Goal: Task Accomplishment & Management: Manage account settings

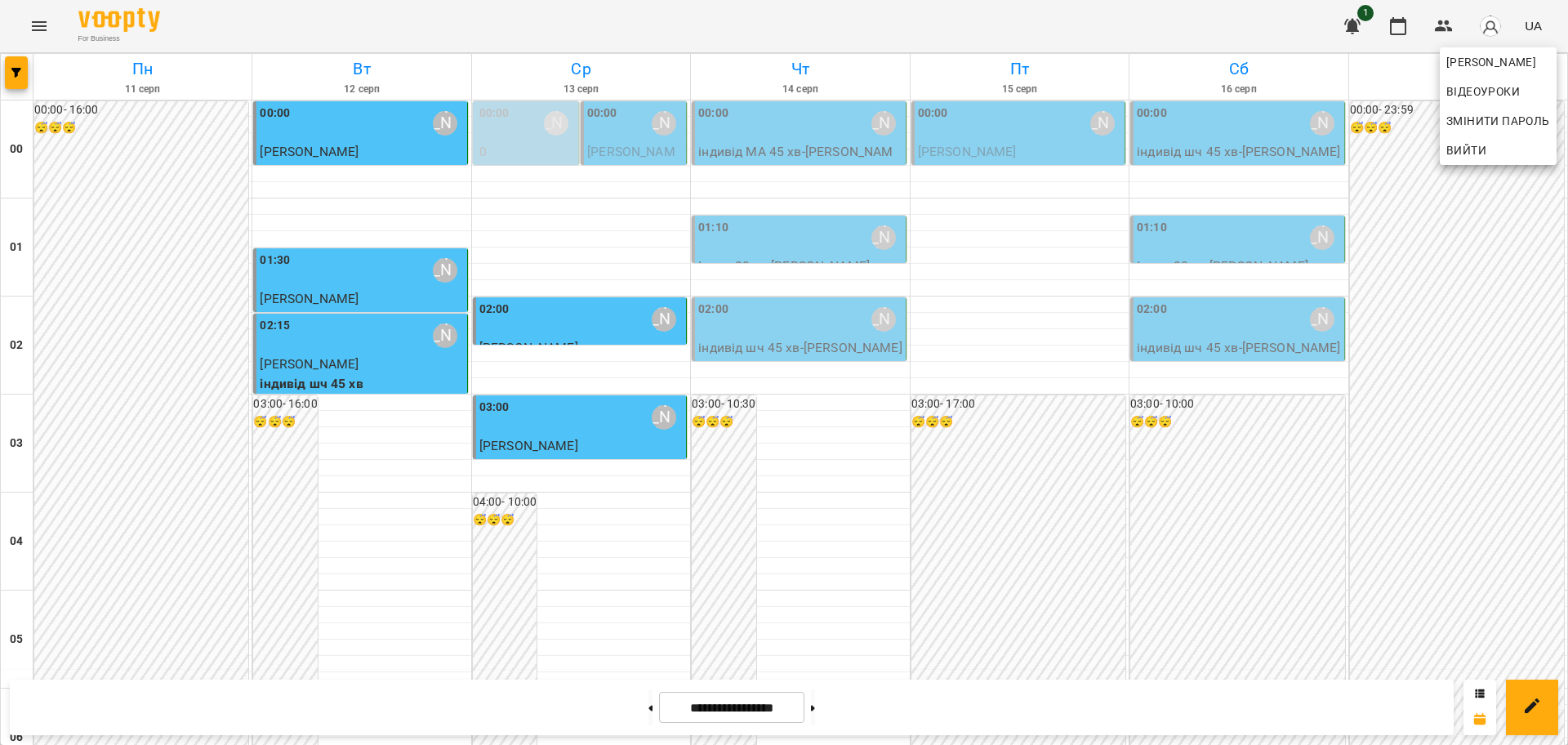
drag, startPoint x: 1563, startPoint y: 269, endPoint x: 1492, endPoint y: 270, distance: 71.0
click at [1549, 363] on div at bounding box center [784, 372] width 1568 height 745
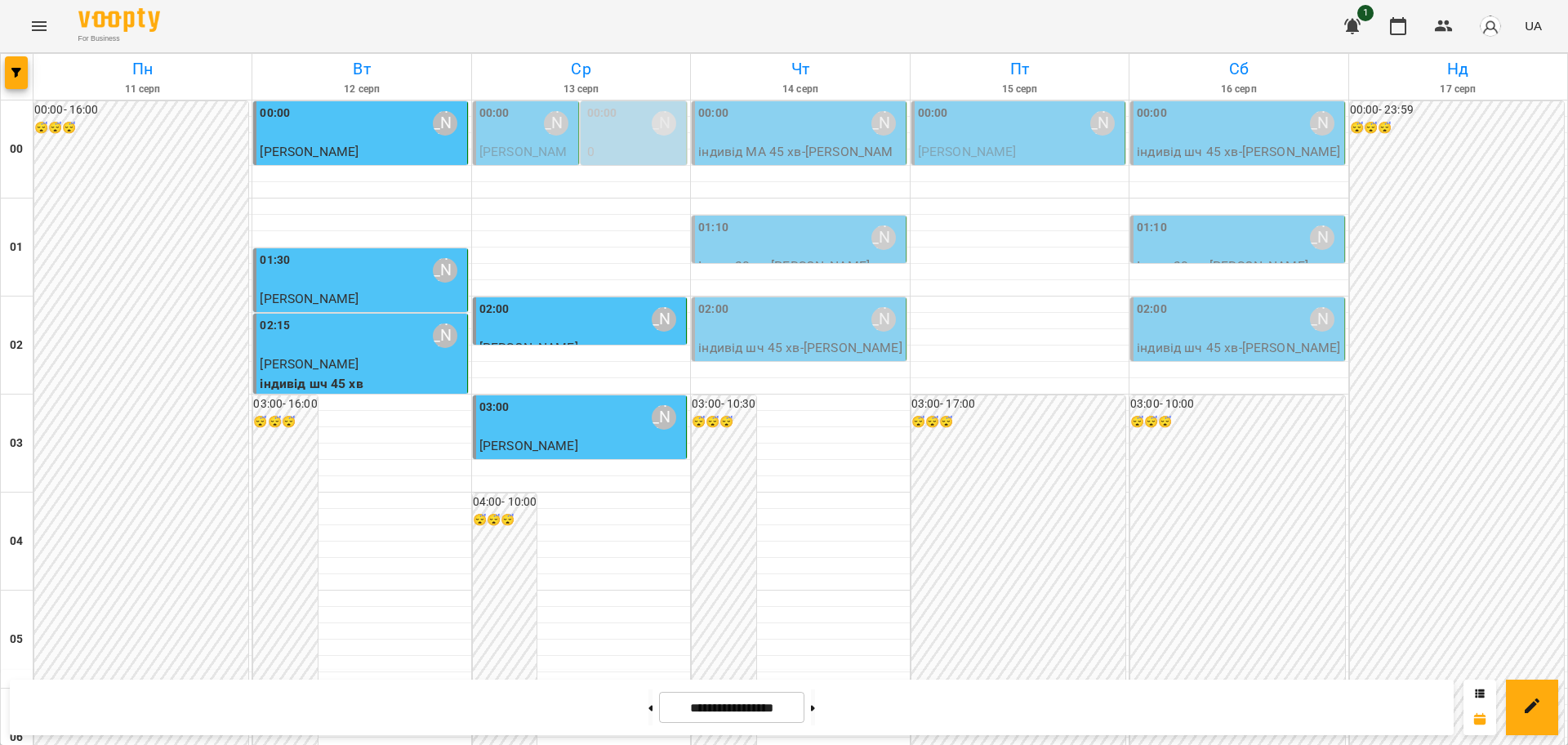
scroll to position [658, 0]
click at [28, 20] on button "Menu" at bounding box center [39, 26] width 39 height 39
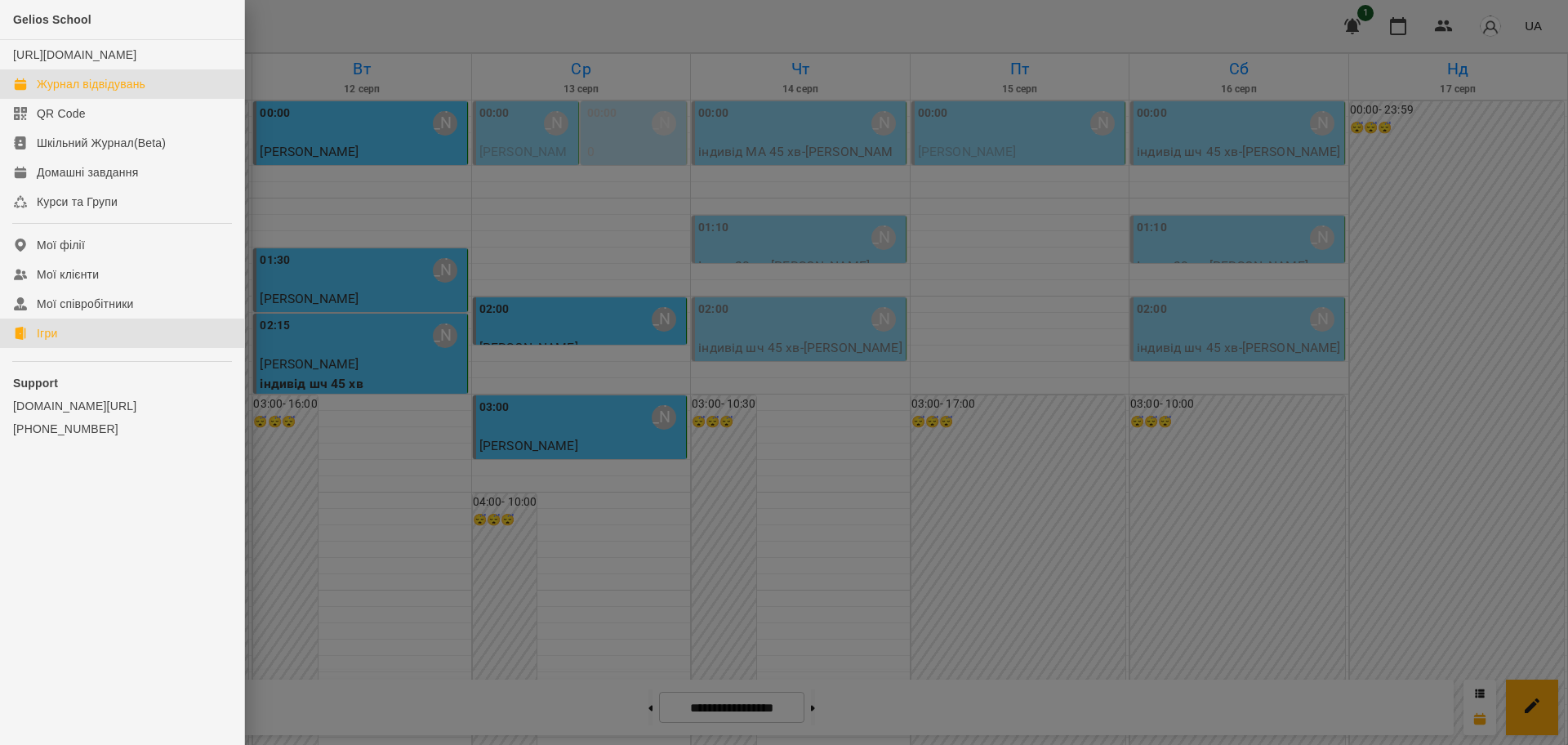
click at [46, 341] on div "Ігри" at bounding box center [47, 333] width 20 height 17
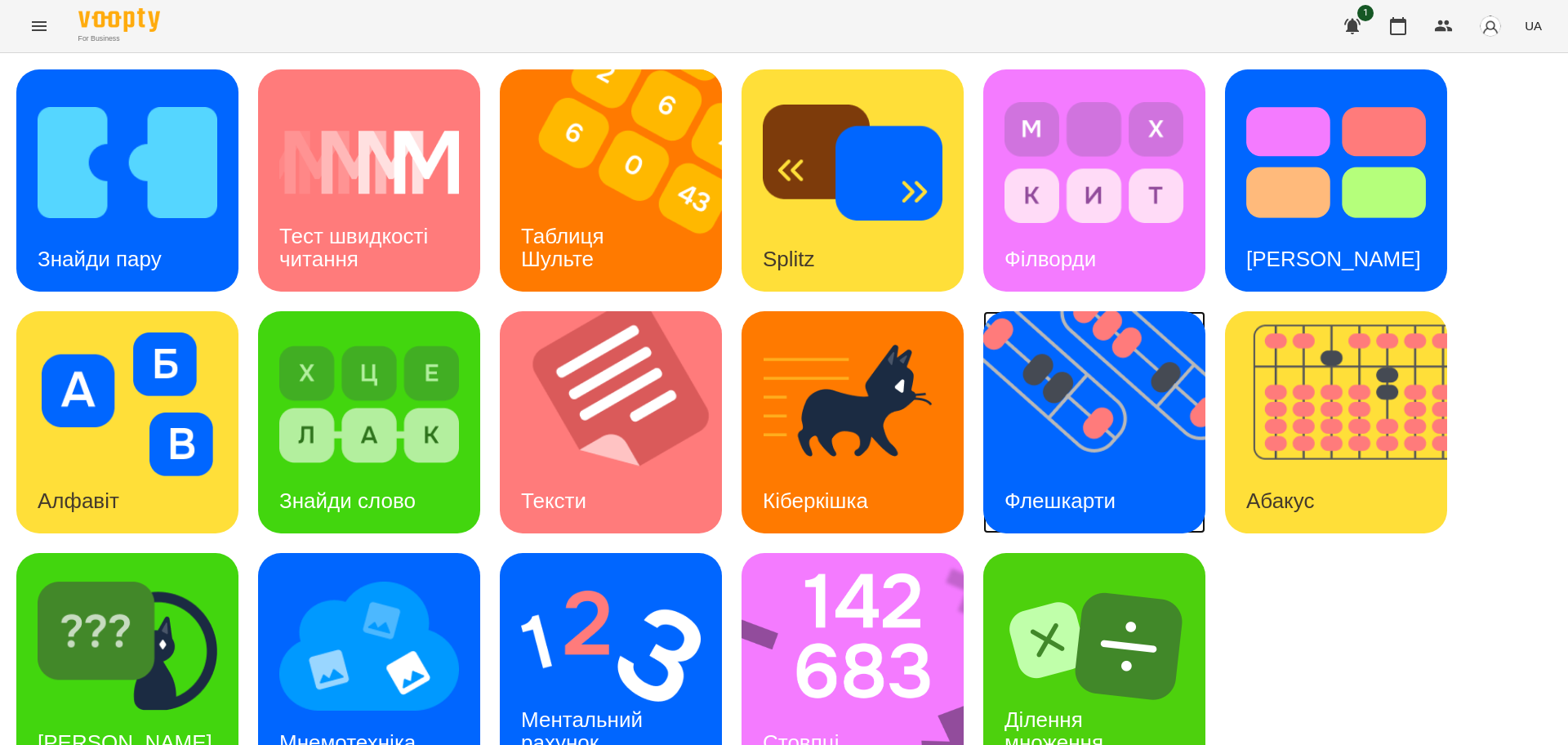
click at [1090, 436] on img at bounding box center [1104, 422] width 243 height 222
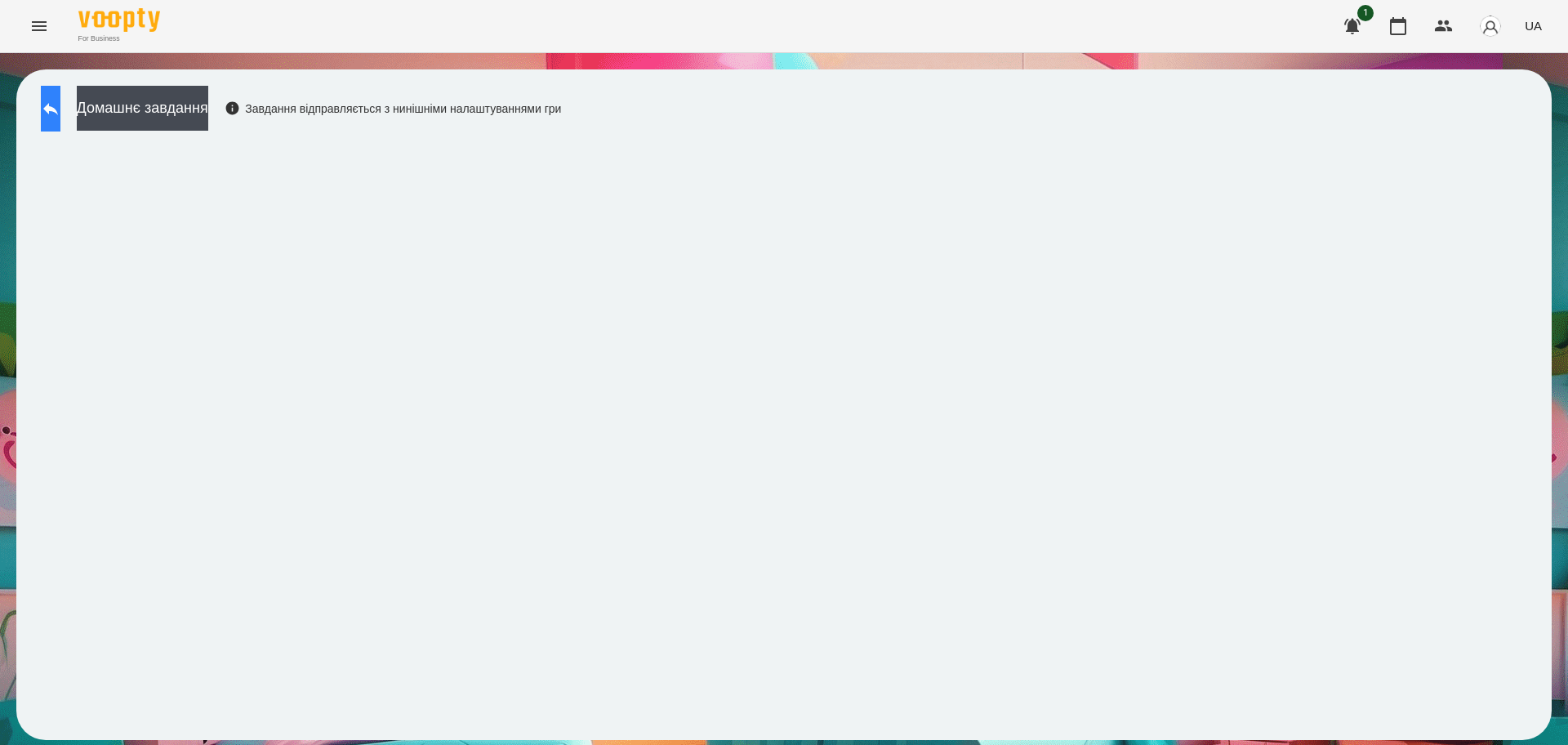
click at [60, 109] on icon at bounding box center [51, 108] width 19 height 20
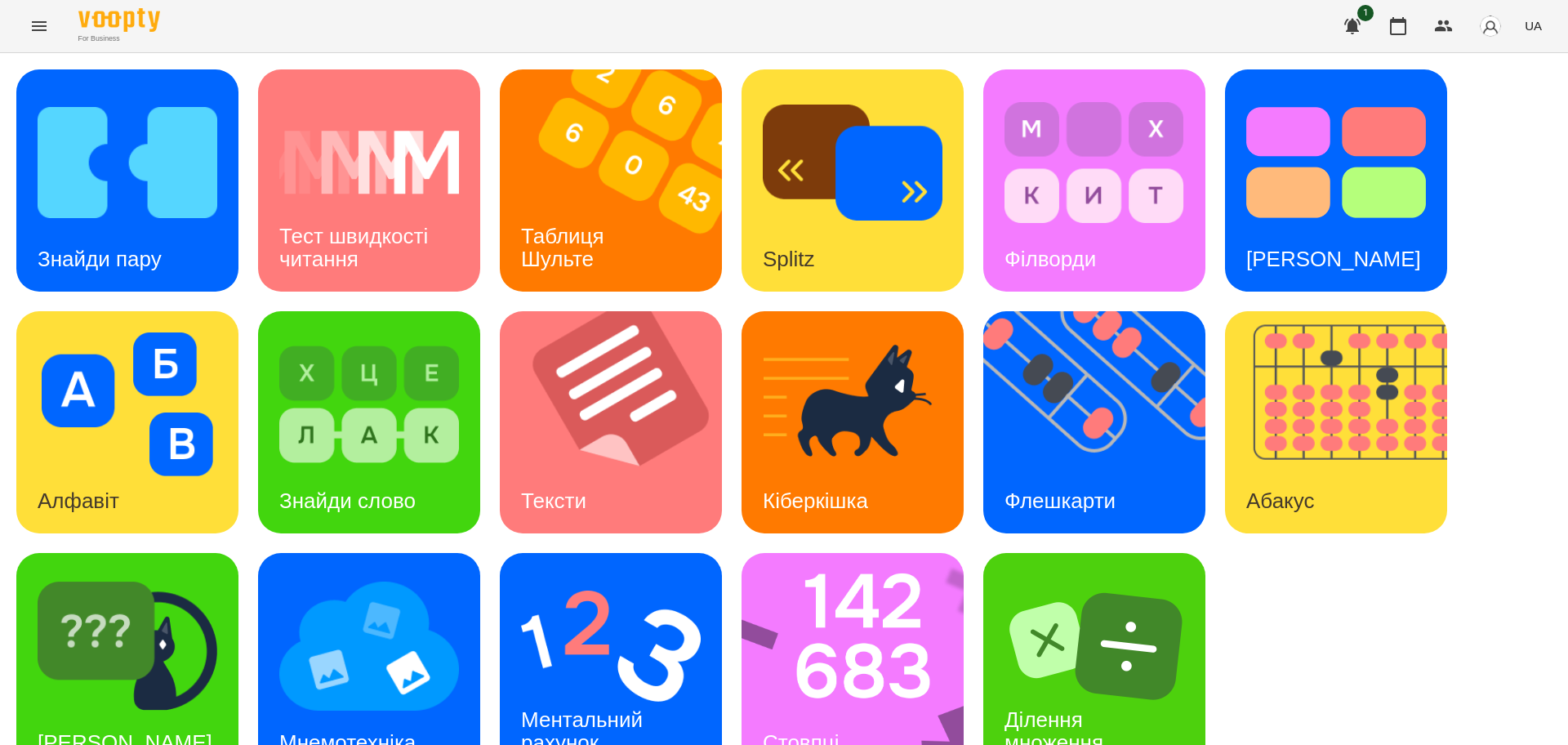
scroll to position [47, 0]
click at [167, 711] on div "[PERSON_NAME]" at bounding box center [125, 743] width 217 height 64
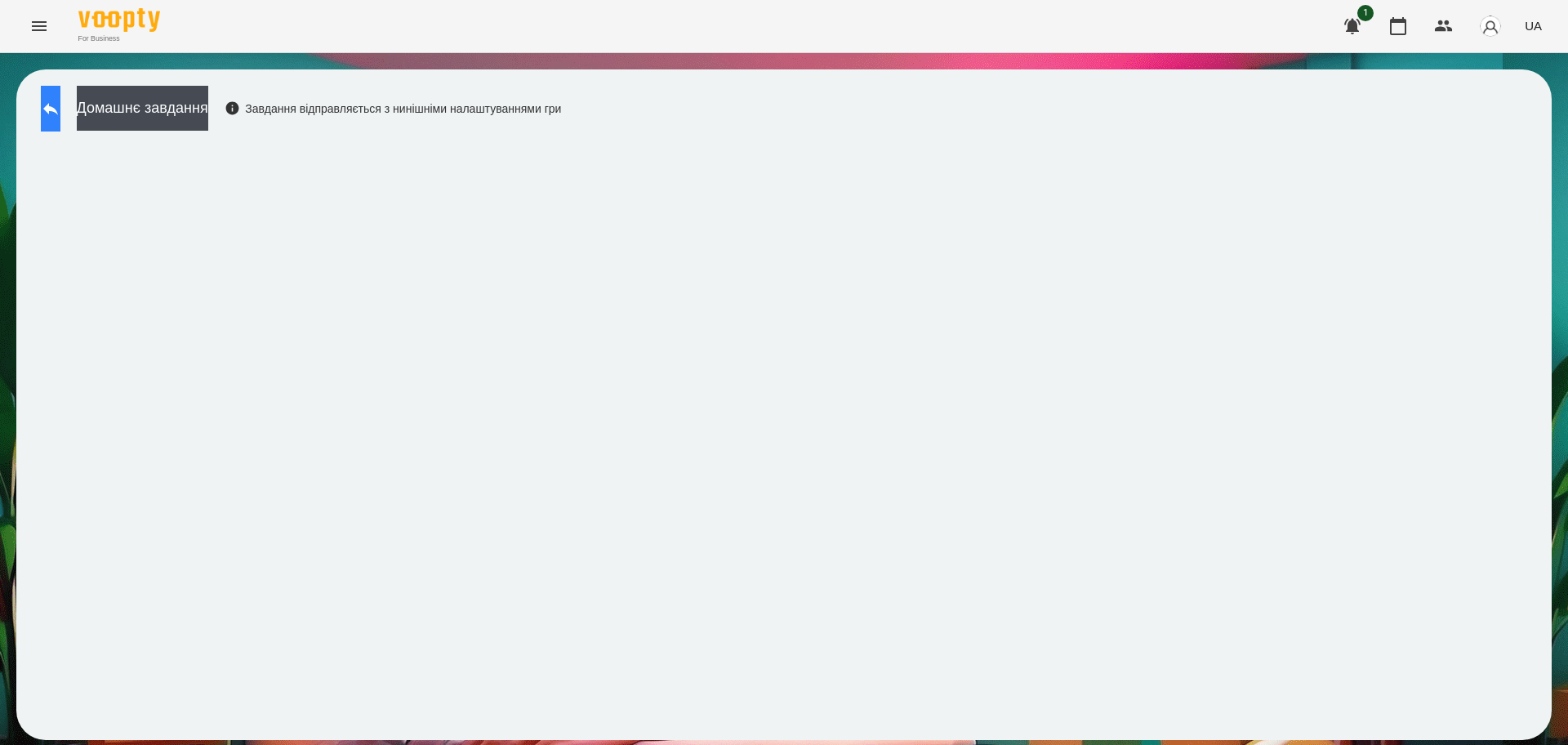
click at [54, 105] on button at bounding box center [51, 108] width 19 height 46
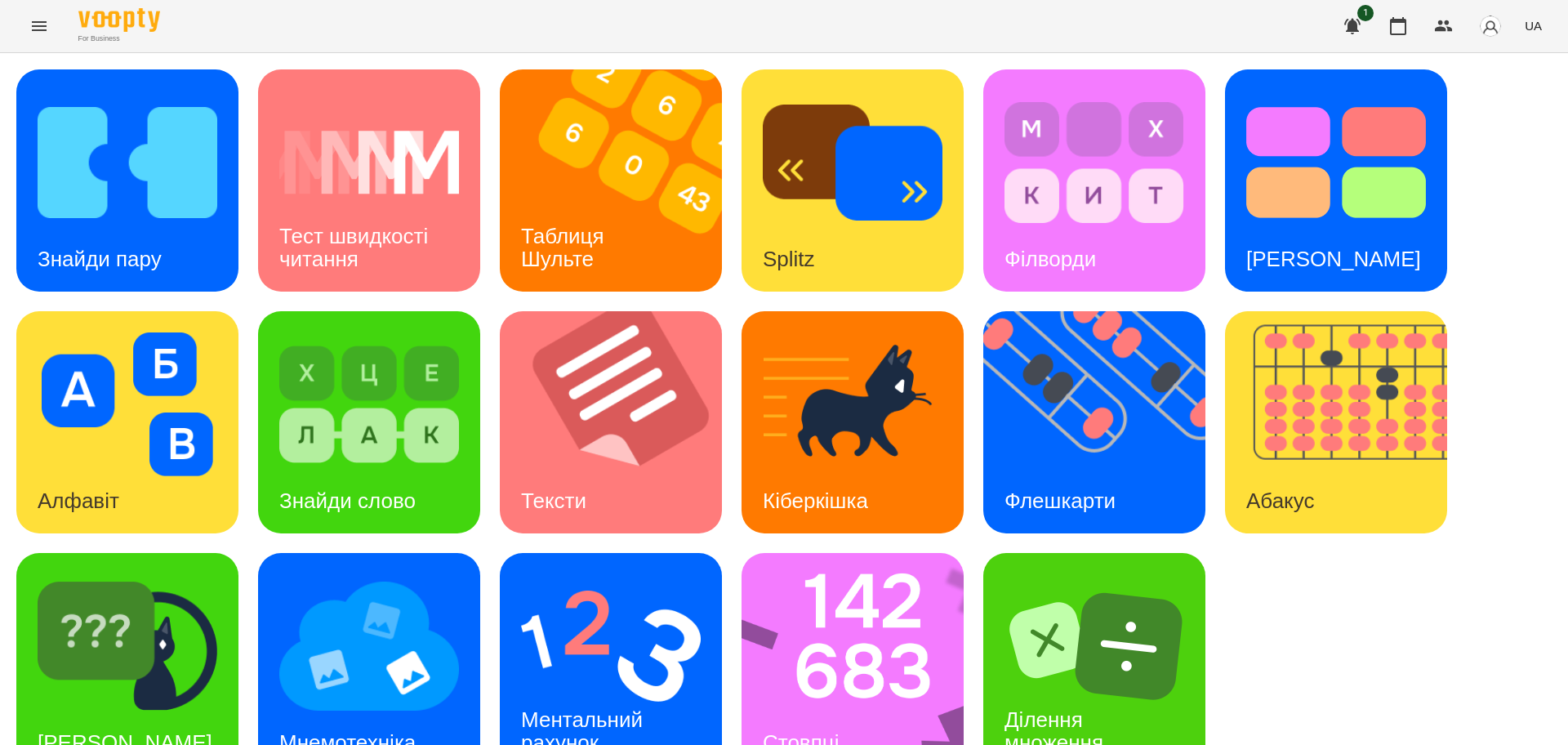
scroll to position [47, 0]
click at [642, 576] on img at bounding box center [611, 646] width 179 height 143
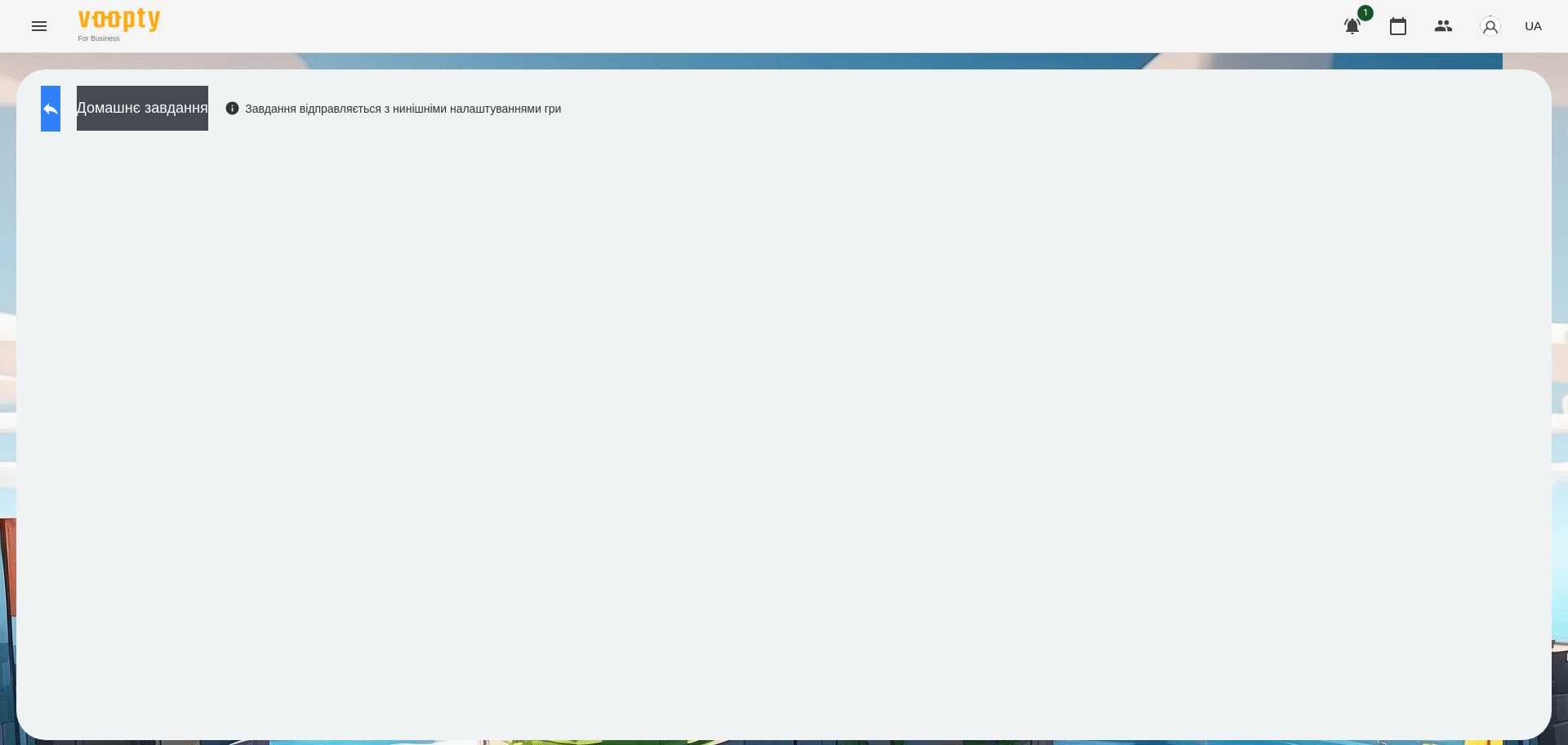
click at [60, 111] on button at bounding box center [51, 108] width 19 height 46
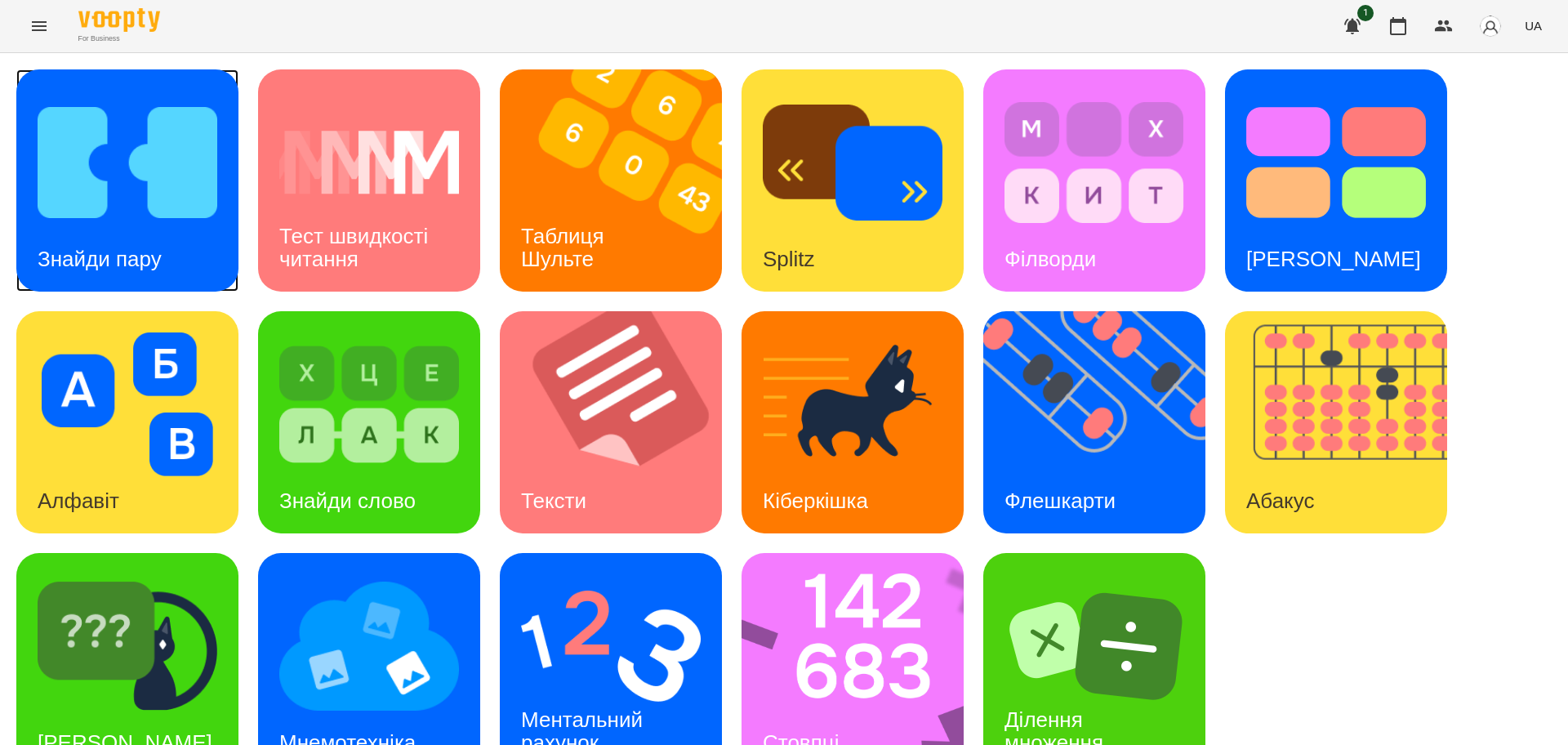
click at [113, 215] on img at bounding box center [128, 162] width 179 height 143
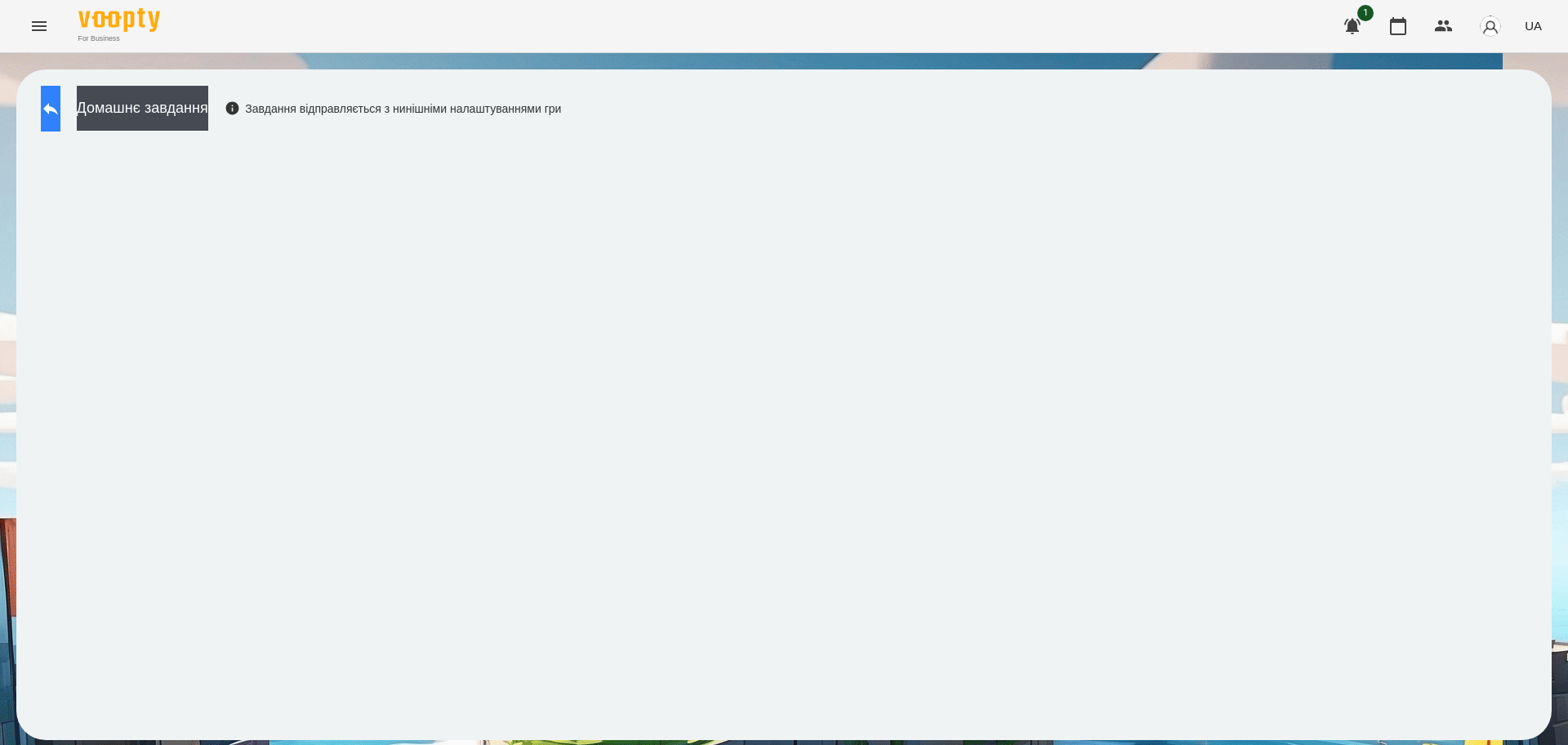
click at [53, 111] on button at bounding box center [51, 108] width 19 height 46
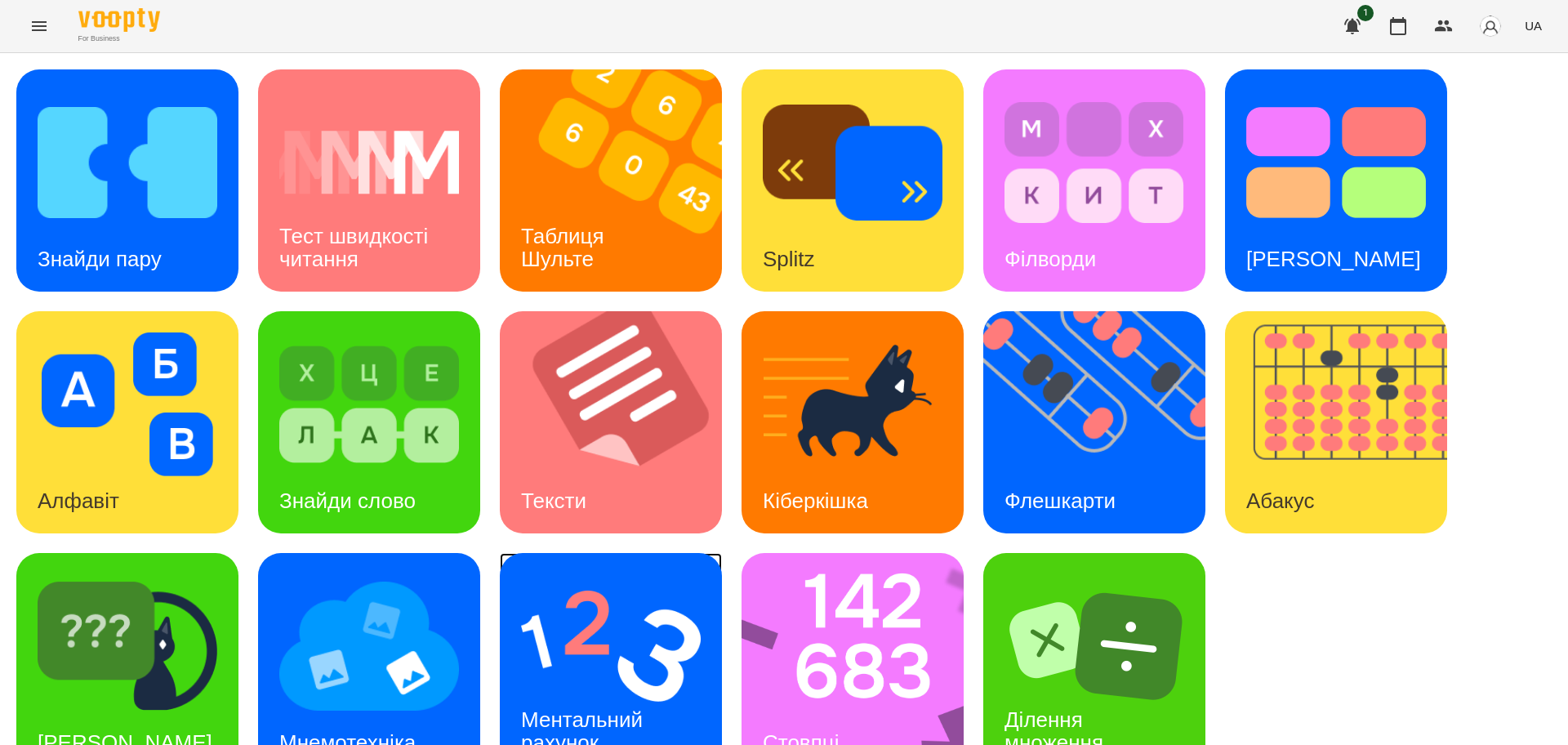
click at [594, 622] on img at bounding box center [611, 646] width 179 height 143
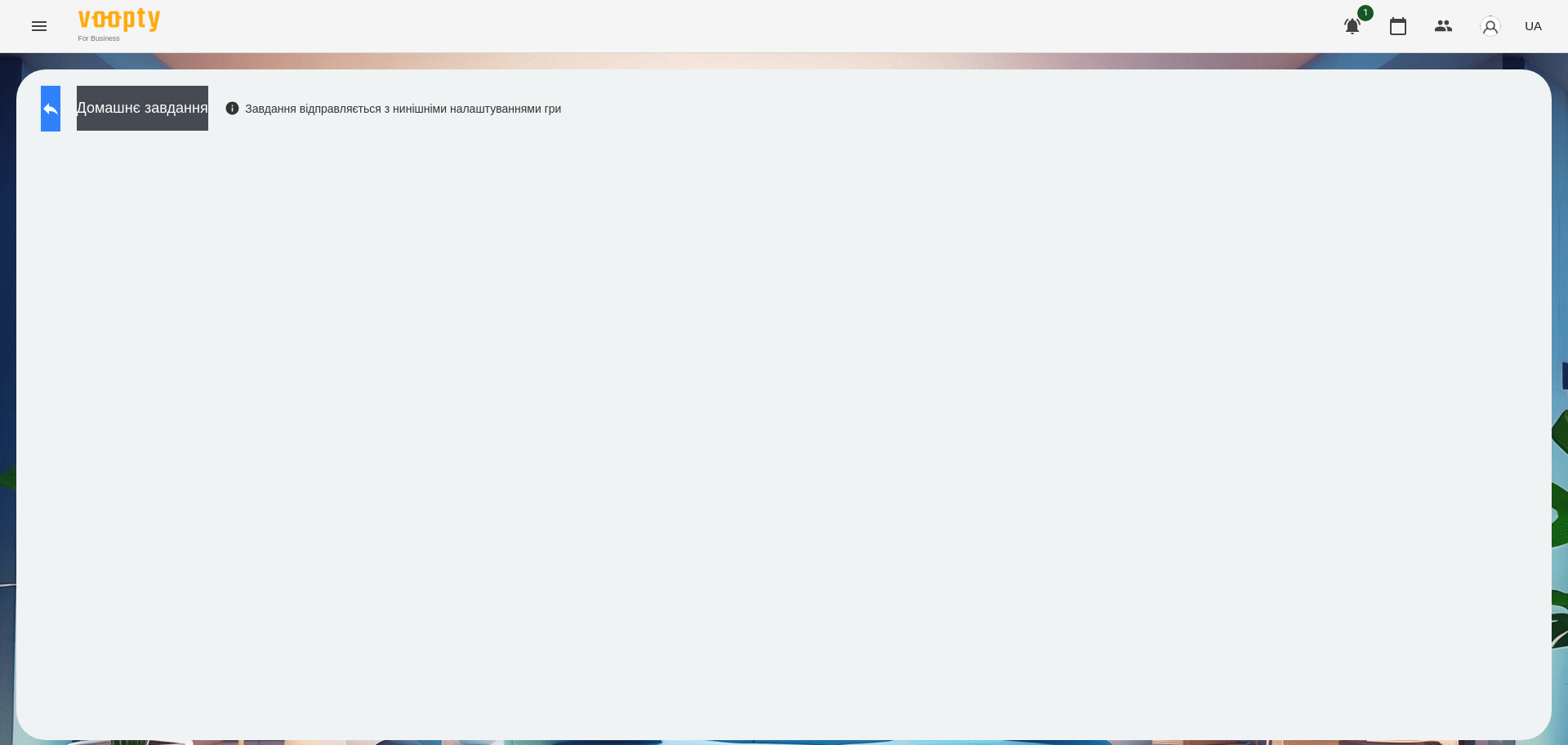
click at [60, 97] on button at bounding box center [51, 108] width 19 height 46
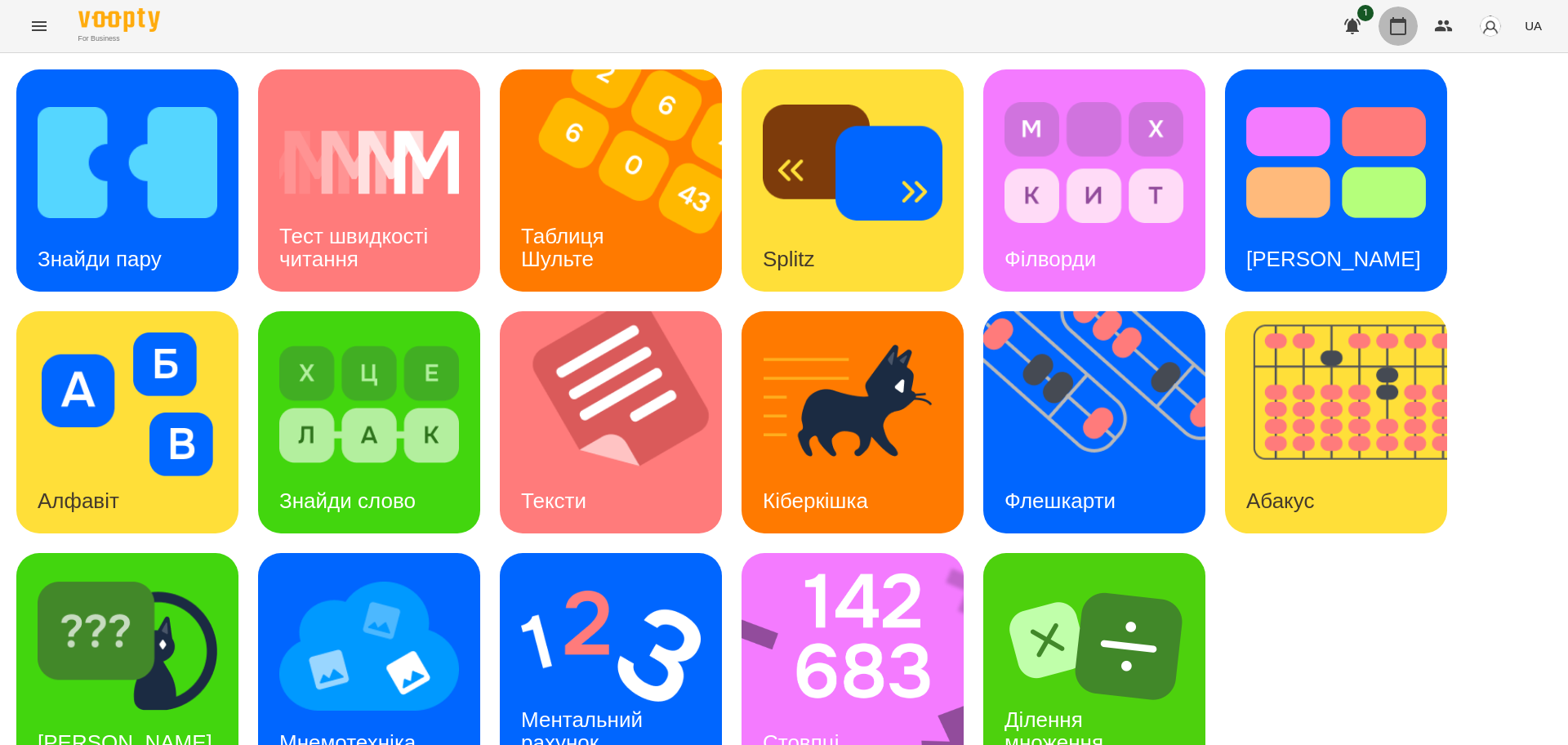
click at [1393, 23] on icon "button" at bounding box center [1397, 26] width 19 height 20
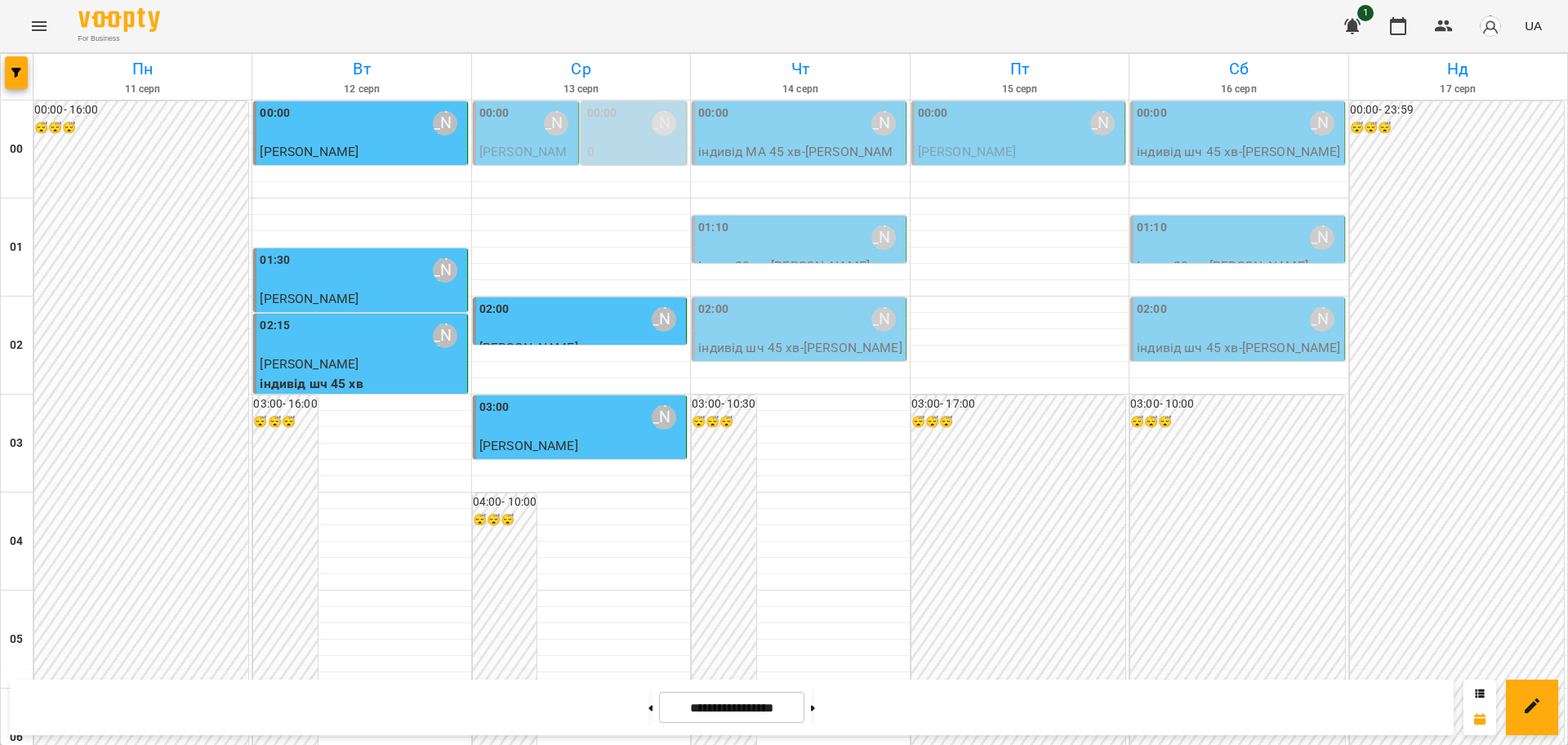
scroll to position [1736, 0]
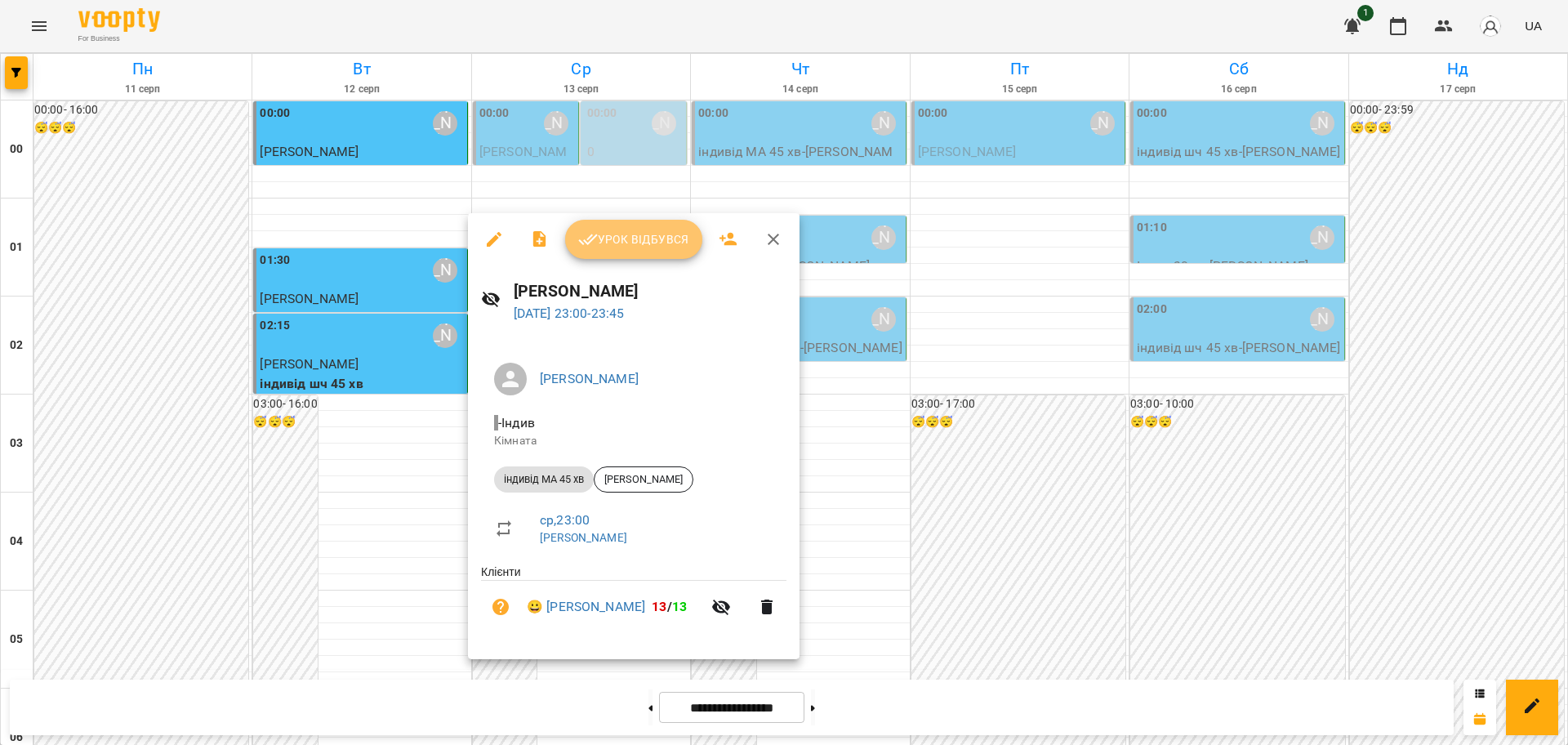
click at [647, 250] on button "Урок відбувся" at bounding box center [633, 239] width 137 height 39
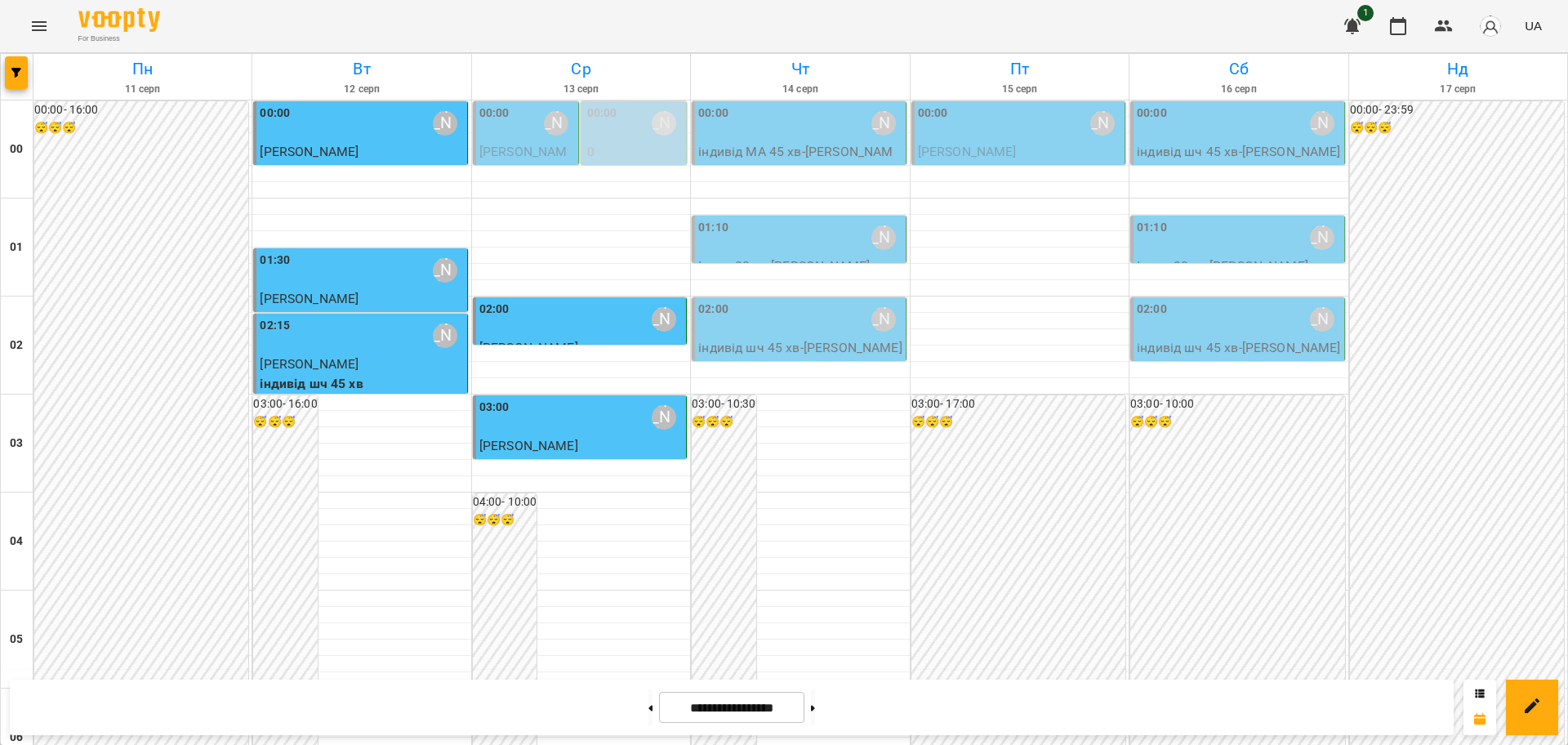
click at [1310, 119] on div "[PERSON_NAME]" at bounding box center [1321, 123] width 24 height 24
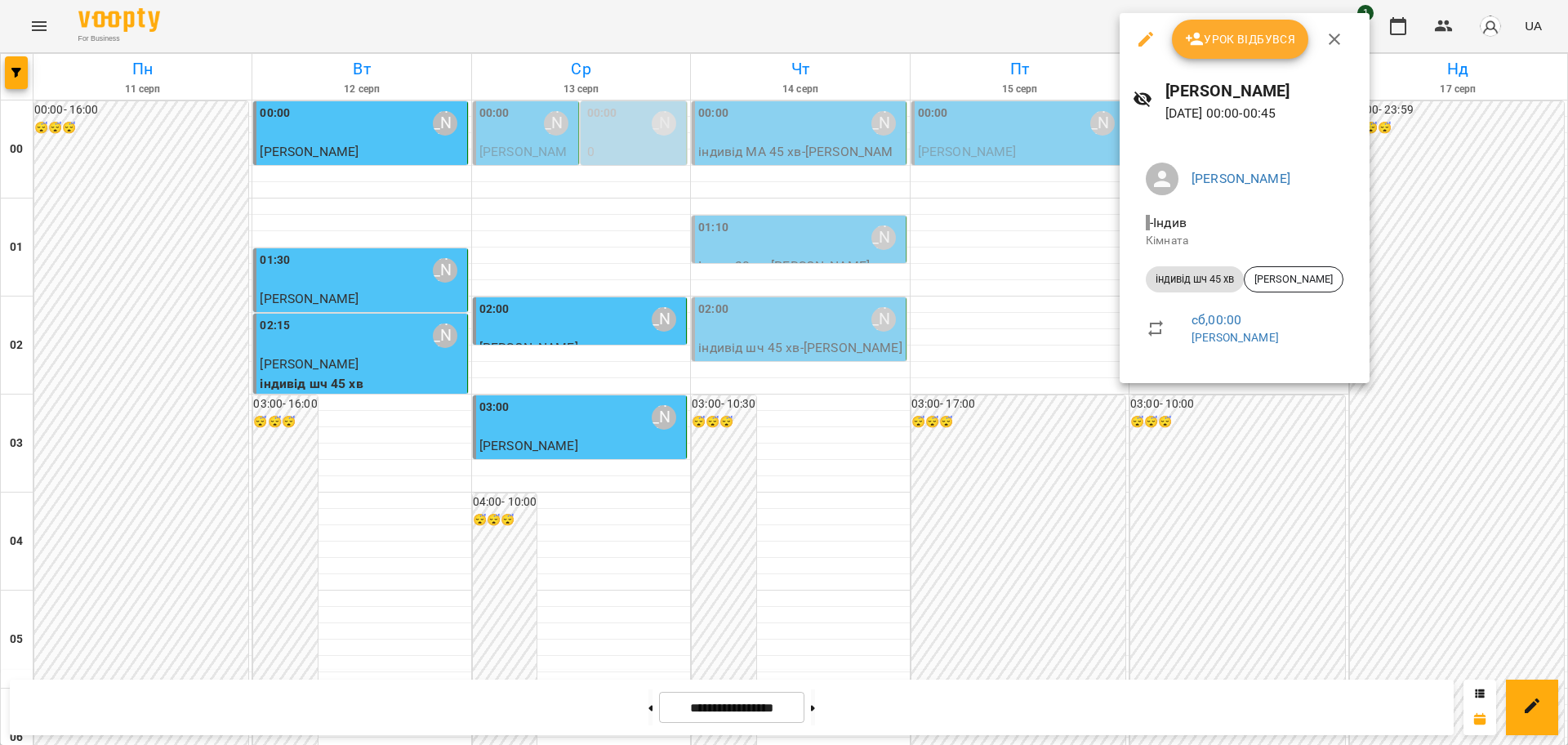
click at [1143, 38] on icon "button" at bounding box center [1145, 39] width 19 height 20
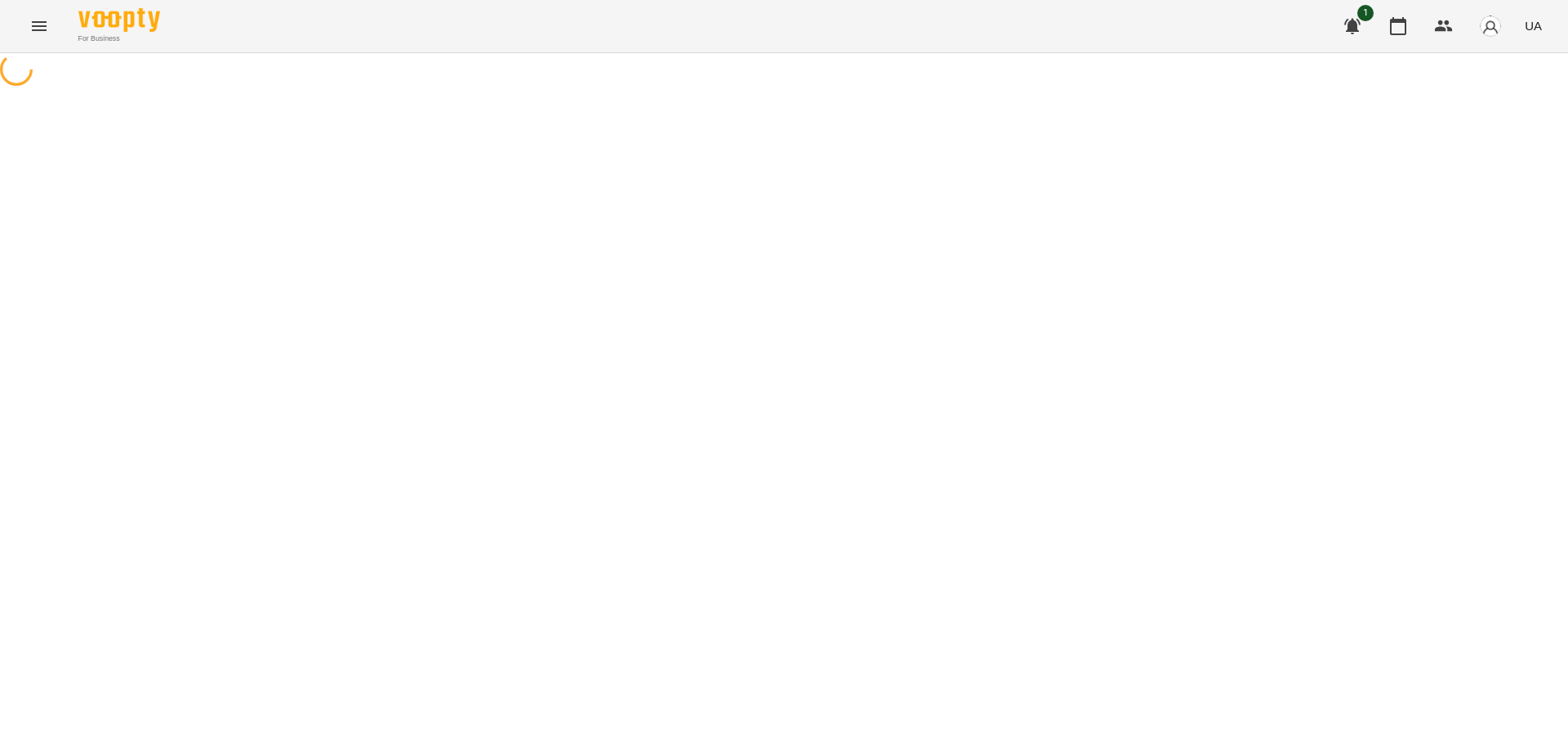
select select "**********"
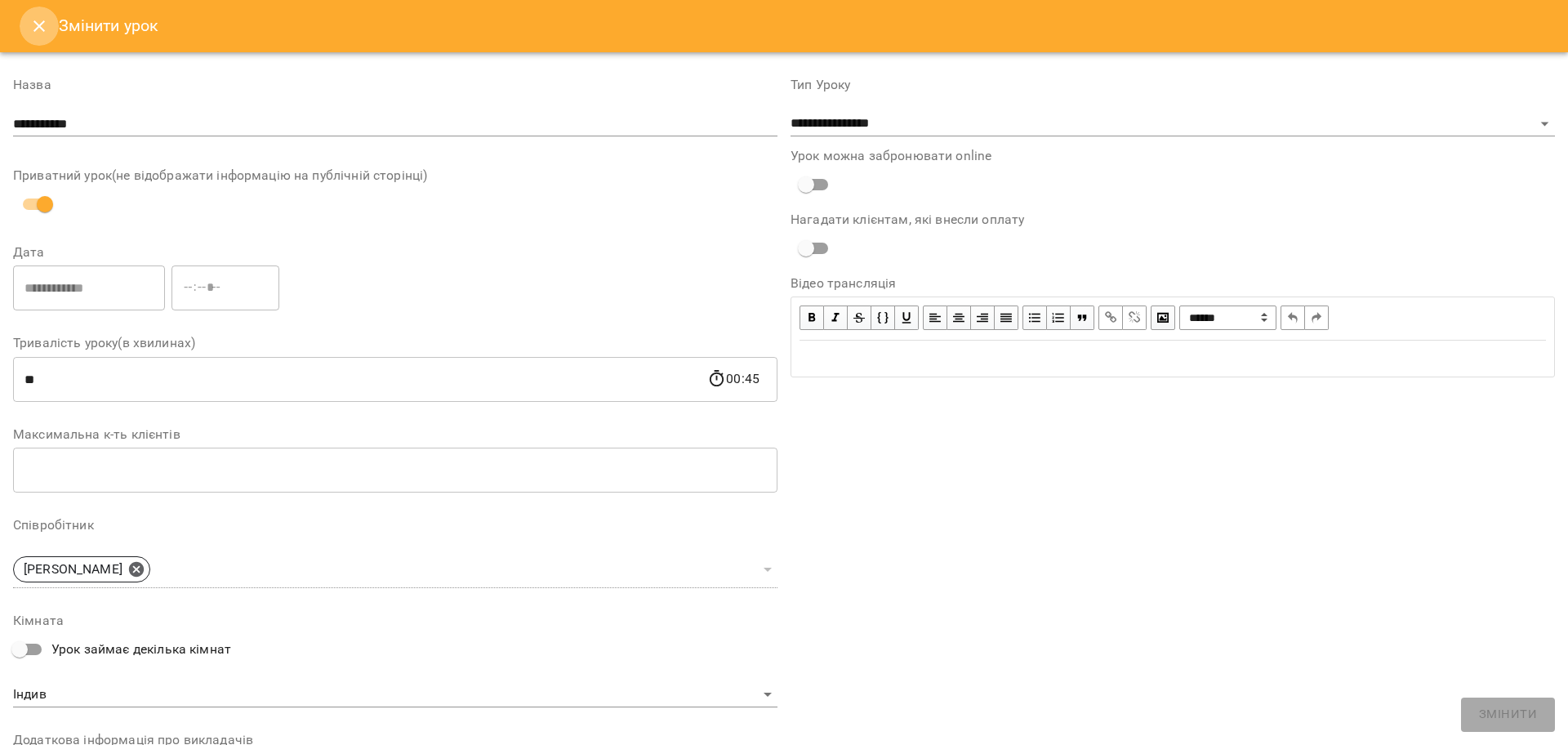
click at [39, 27] on icon "Close" at bounding box center [39, 26] width 12 height 12
